Goal: Submit feedback/report problem: Submit feedback/report problem

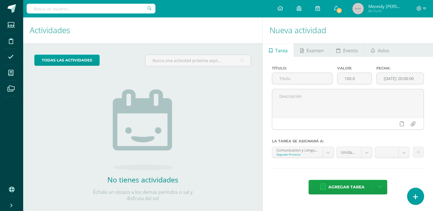
click at [412, 195] on link at bounding box center [415, 196] width 16 height 17
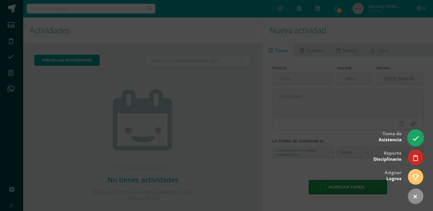
click at [417, 135] on link at bounding box center [415, 138] width 16 height 17
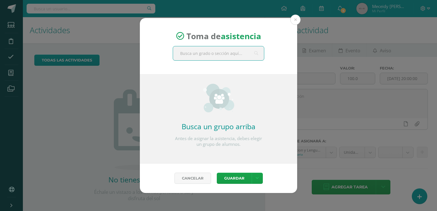
click at [236, 55] on input "text" at bounding box center [218, 53] width 91 height 14
type input "sexto"
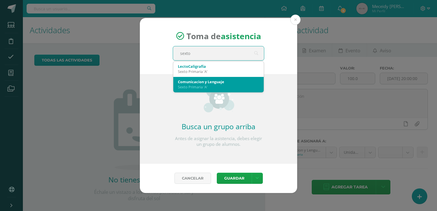
click at [224, 86] on div "Sexto Primaria 'A'" at bounding box center [218, 86] width 81 height 5
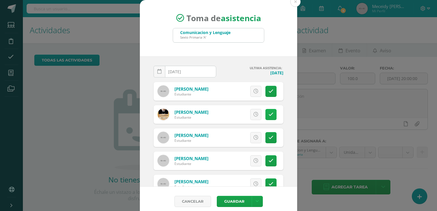
click at [266, 117] on link at bounding box center [271, 114] width 11 height 11
click at [234, 200] on button "Guardar" at bounding box center [234, 201] width 35 height 11
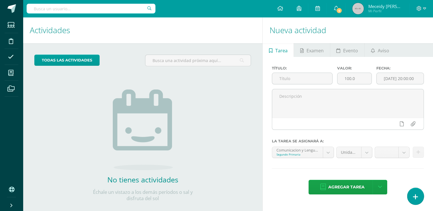
click at [412, 199] on link at bounding box center [415, 196] width 16 height 17
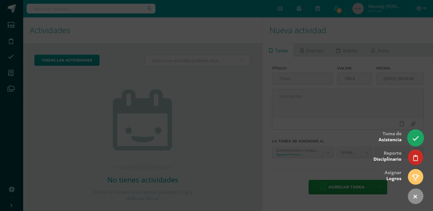
click at [417, 135] on icon at bounding box center [415, 138] width 7 height 7
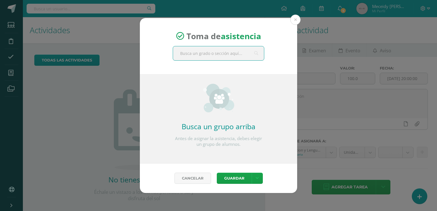
click at [188, 50] on input "text" at bounding box center [218, 53] width 91 height 14
click at [299, 21] on button at bounding box center [296, 20] width 10 height 10
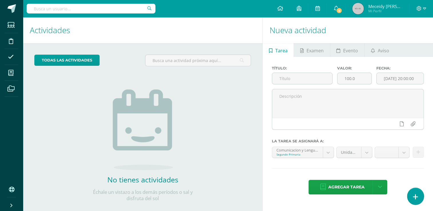
click at [415, 192] on link at bounding box center [415, 196] width 16 height 17
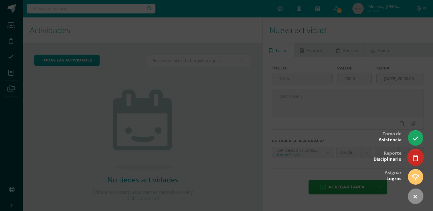
click at [417, 158] on icon at bounding box center [415, 158] width 5 height 7
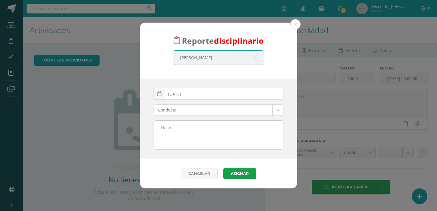
type input "roberto"
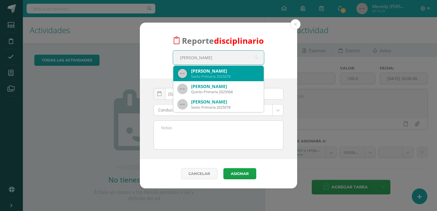
click at [238, 79] on div "Sexto Primaria 2025078" at bounding box center [225, 76] width 68 height 5
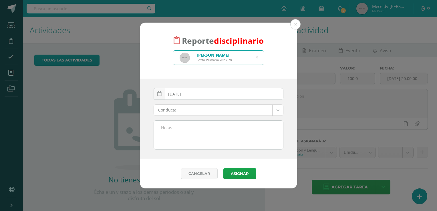
click at [280, 110] on body "Reporte disciplinario Roberto Alejandro Guerra Granados Sexto Primaria 2025078 …" at bounding box center [218, 105] width 437 height 211
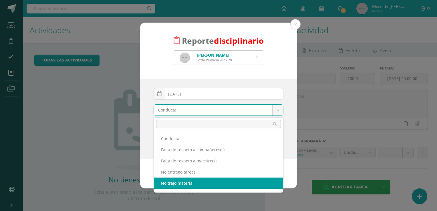
select select "5"
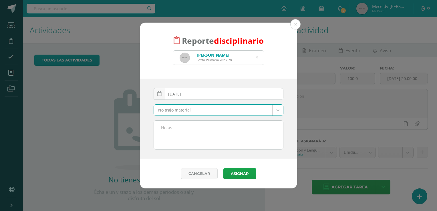
click at [174, 133] on textarea at bounding box center [218, 135] width 129 height 29
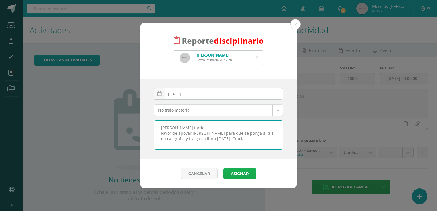
type textarea "Bendecida tarde Favor de apoyar a Roberto para que se ponga al día en caligrafí…"
click at [231, 176] on button "Asignar" at bounding box center [240, 173] width 33 height 11
